Goal: Register for event/course

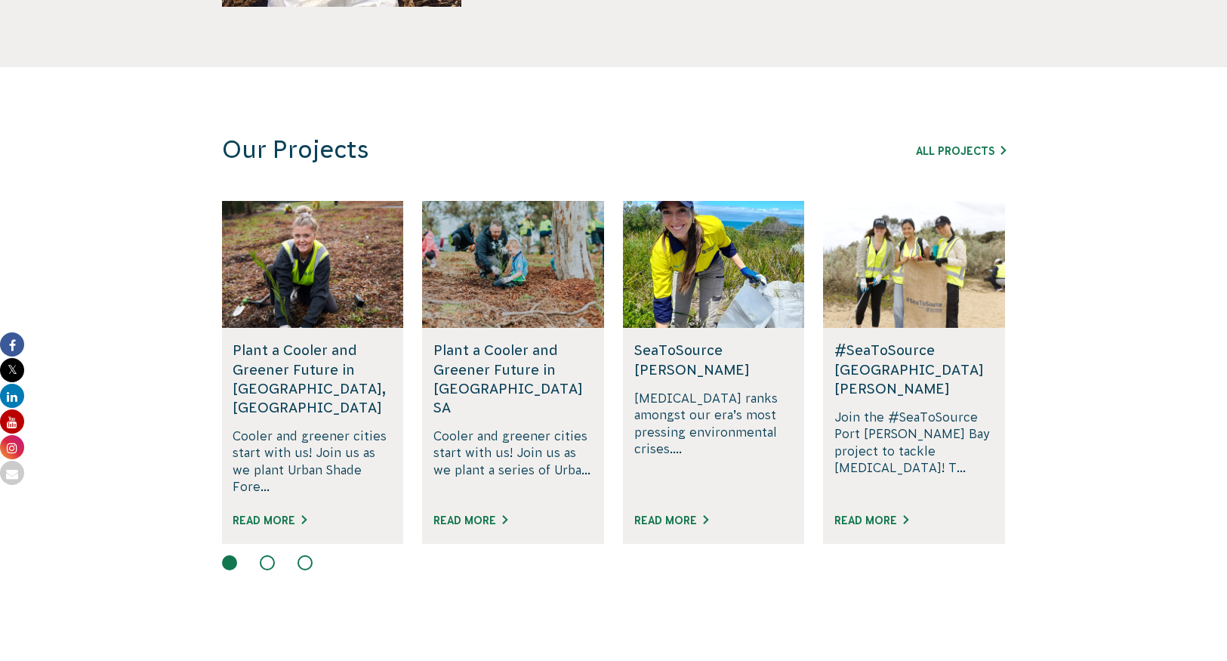
scroll to position [838, 0]
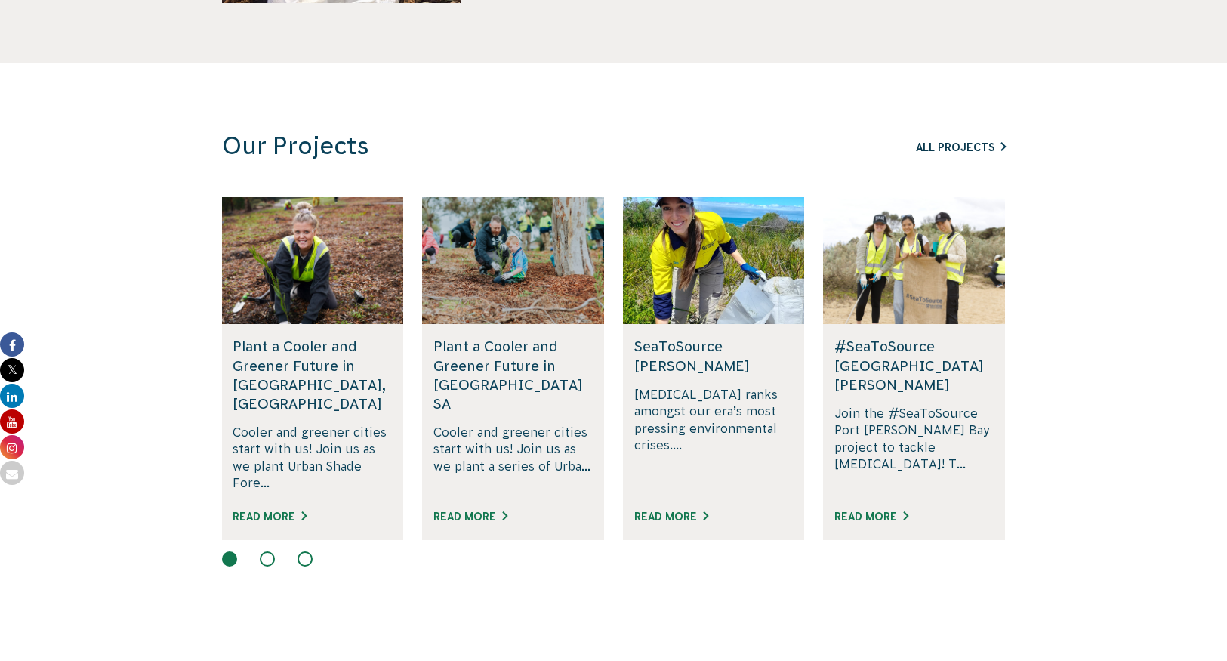
click at [965, 143] on link "All Projects" at bounding box center [961, 147] width 90 height 12
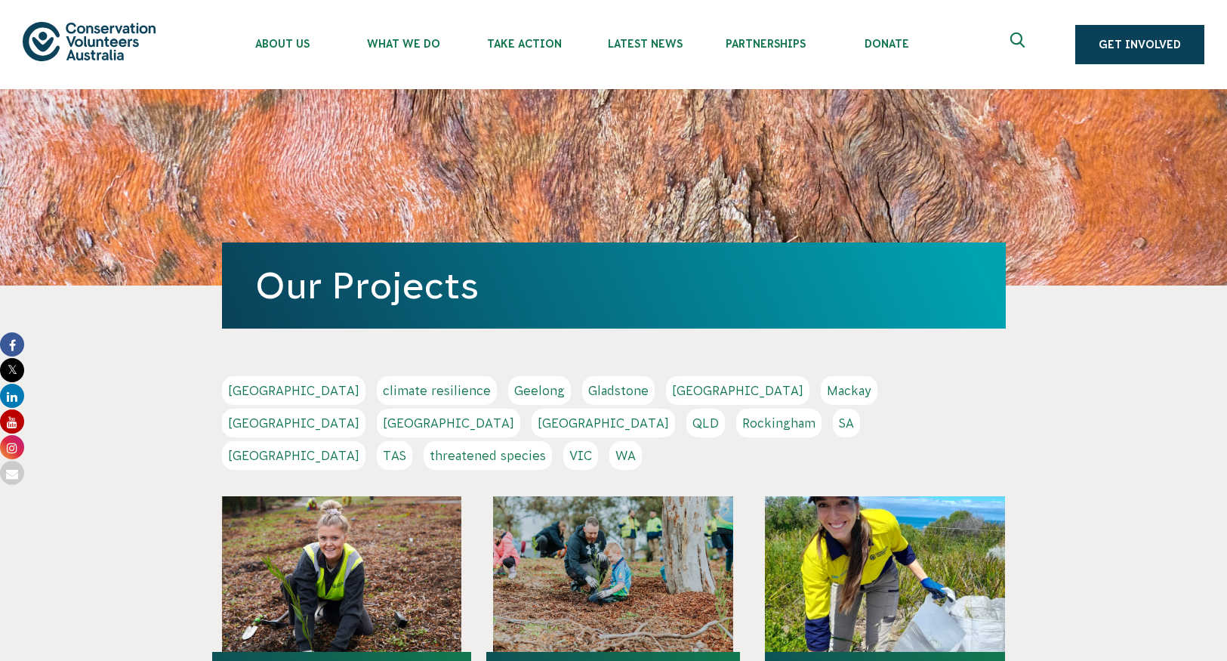
scroll to position [175, 0]
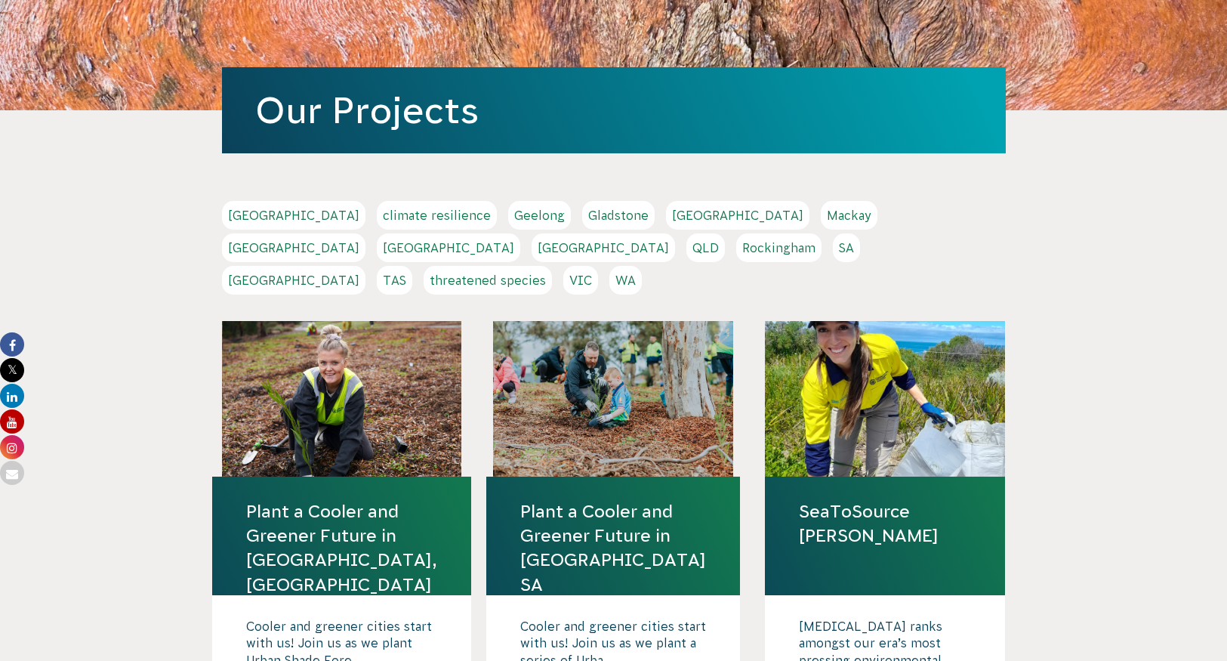
click at [598, 266] on link "VIC" at bounding box center [580, 280] width 35 height 29
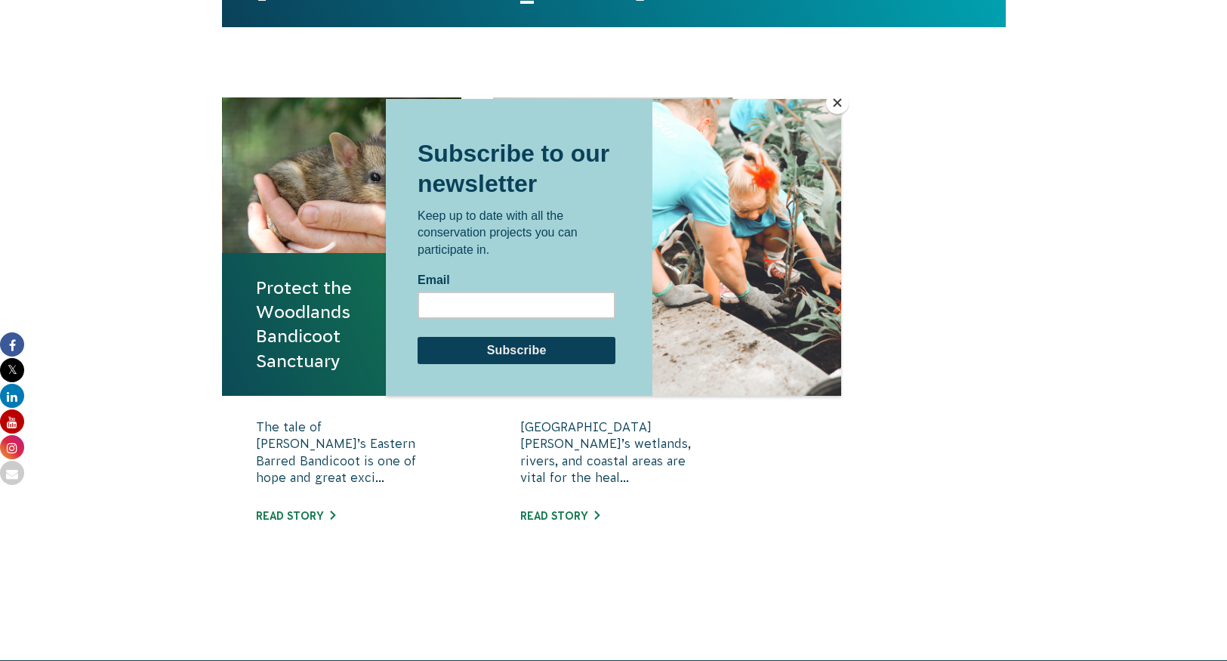
click at [840, 101] on button "Close" at bounding box center [837, 102] width 23 height 23
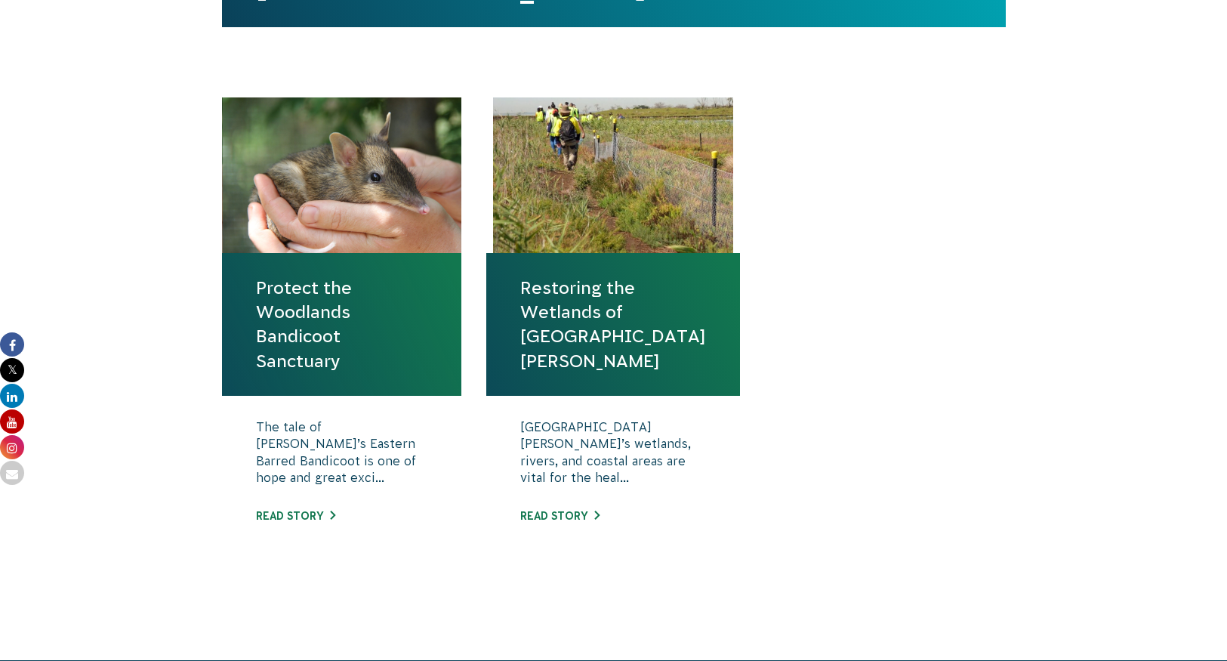
click at [355, 290] on link "Protect the Woodlands Bandicoot Sanctuary" at bounding box center [342, 324] width 172 height 97
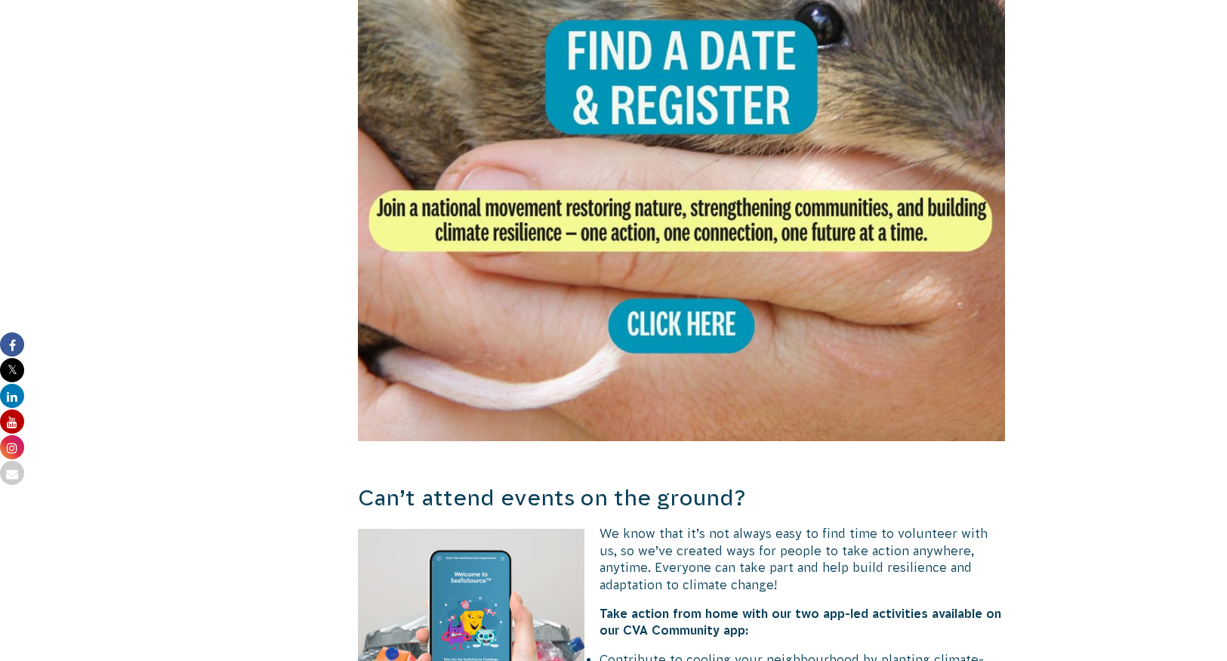
scroll to position [3254, 0]
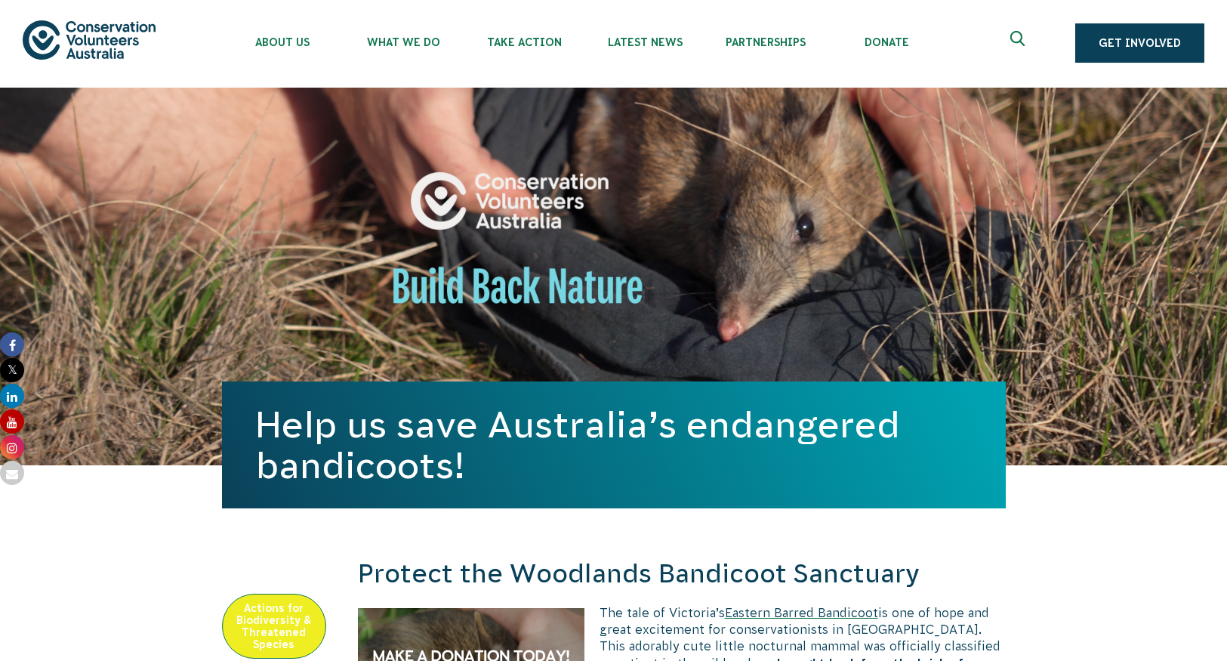
scroll to position [0, 0]
